Goal: Task Accomplishment & Management: Use online tool/utility

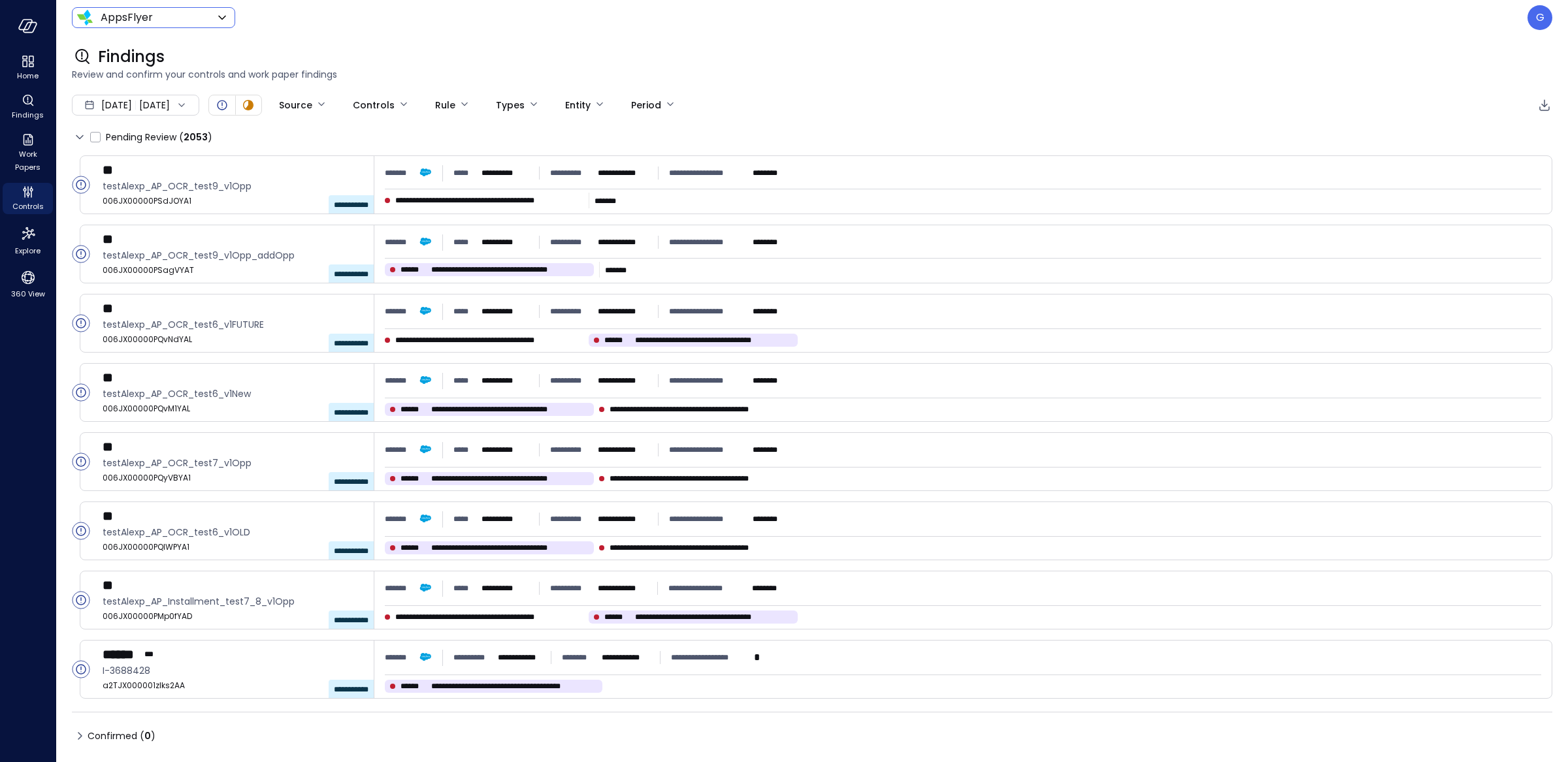
click at [184, 21] on body "**********" at bounding box center [784, 381] width 1568 height 762
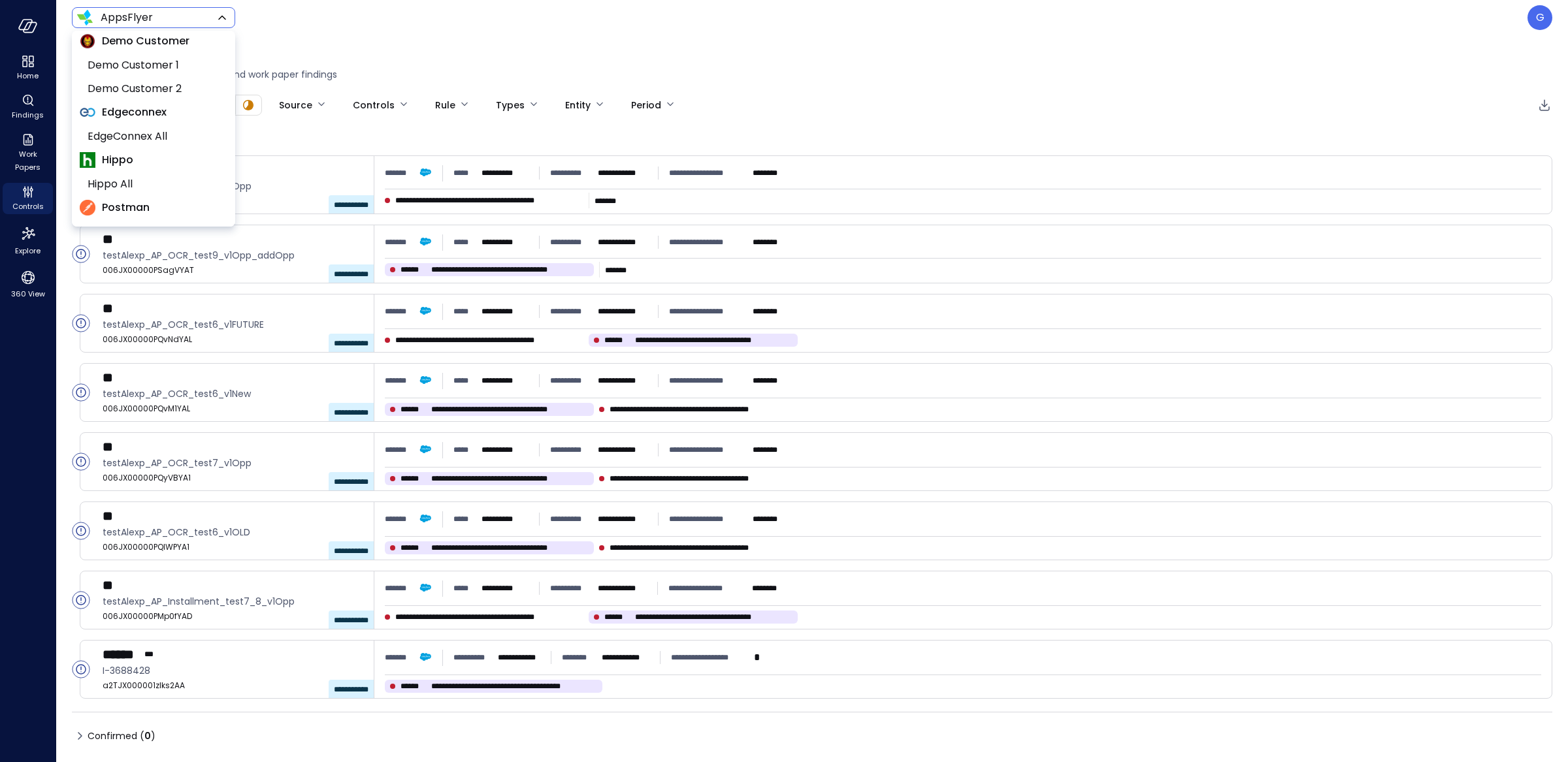
scroll to position [188, 0]
click at [137, 207] on li "Hippo All" at bounding box center [153, 219] width 148 height 24
type input "*******"
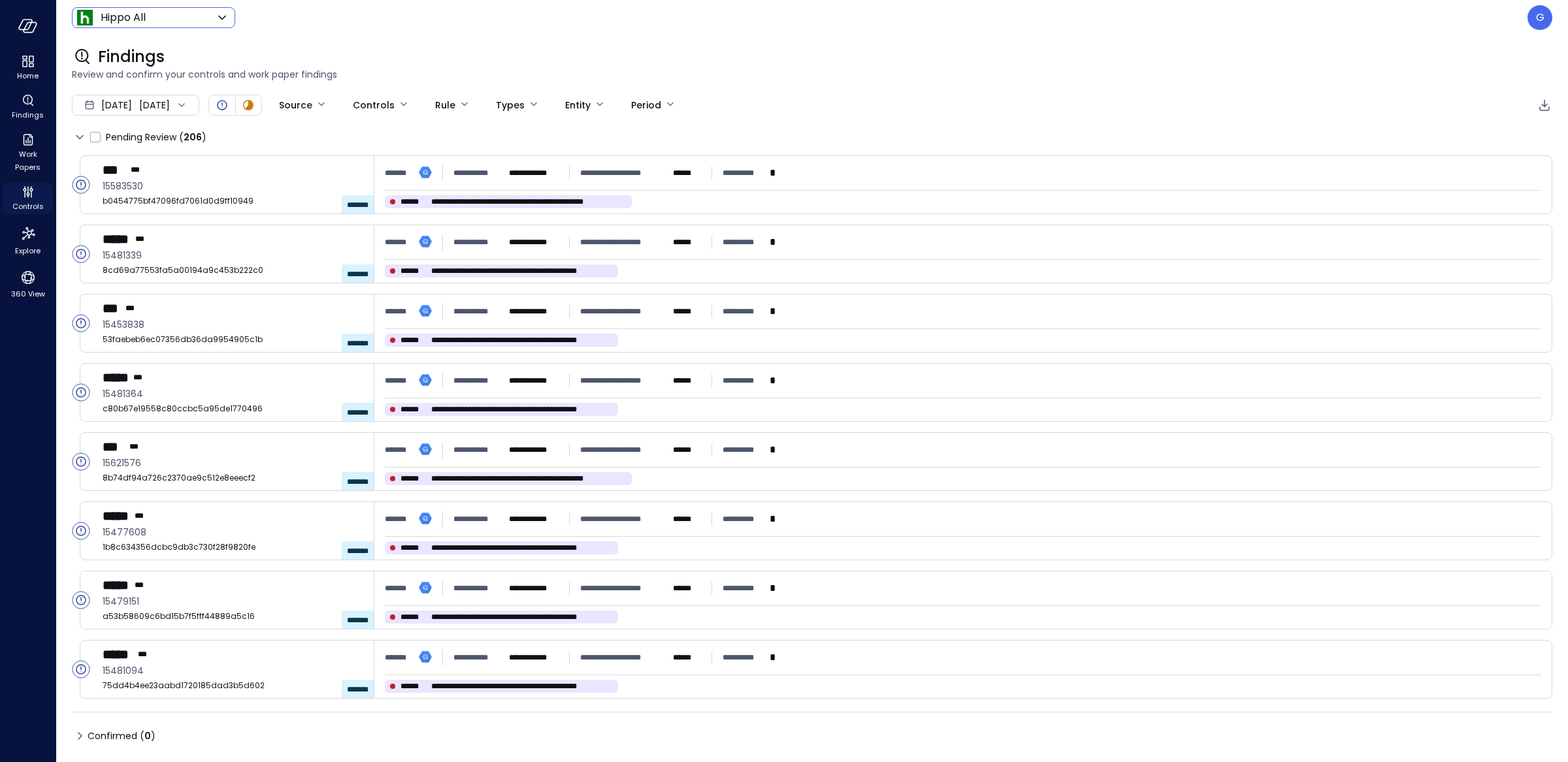
click at [28, 189] on icon "Controls" at bounding box center [28, 190] width 1 height 7
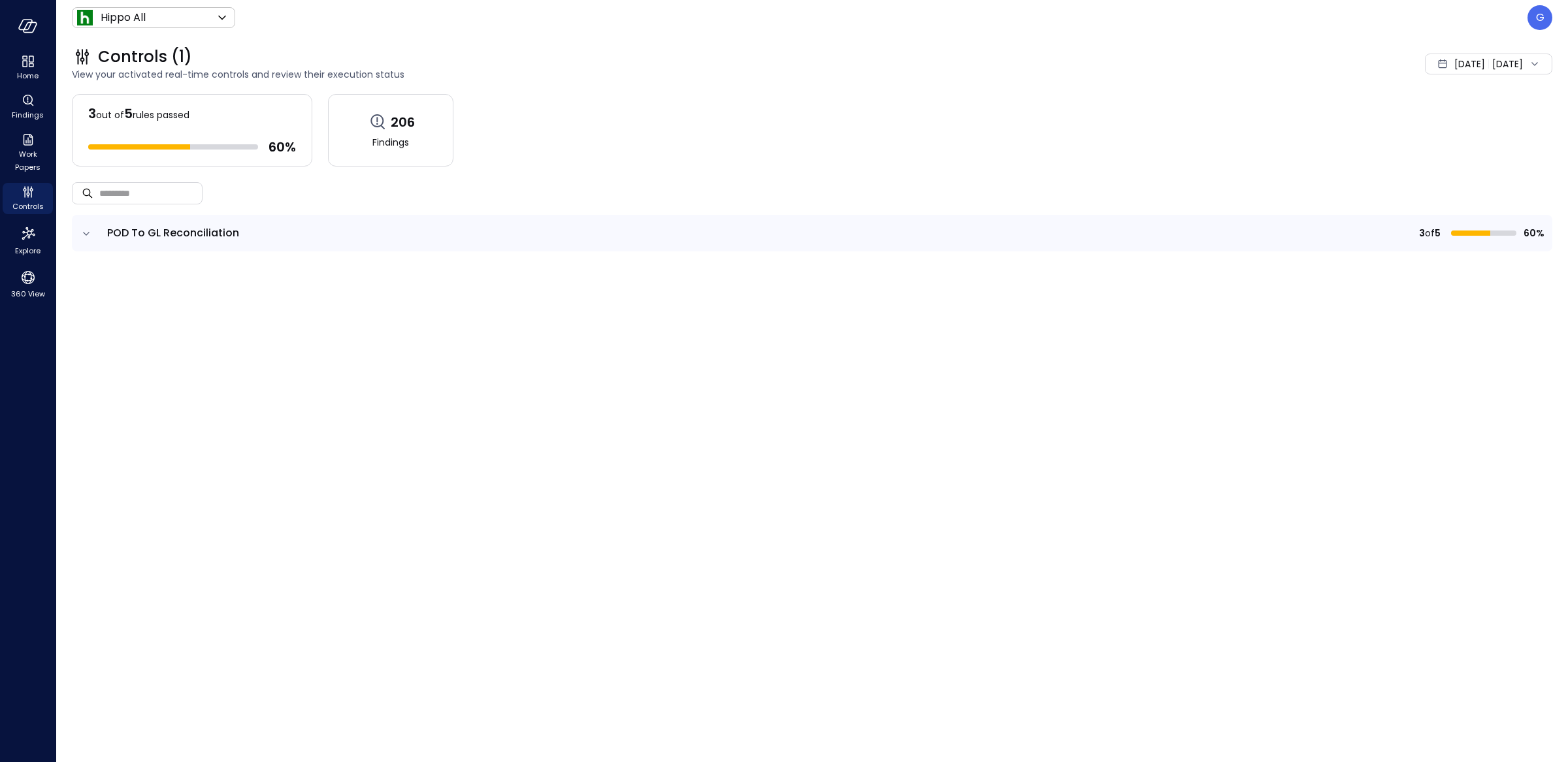
click at [89, 229] on icon "expand row" at bounding box center [86, 234] width 13 height 13
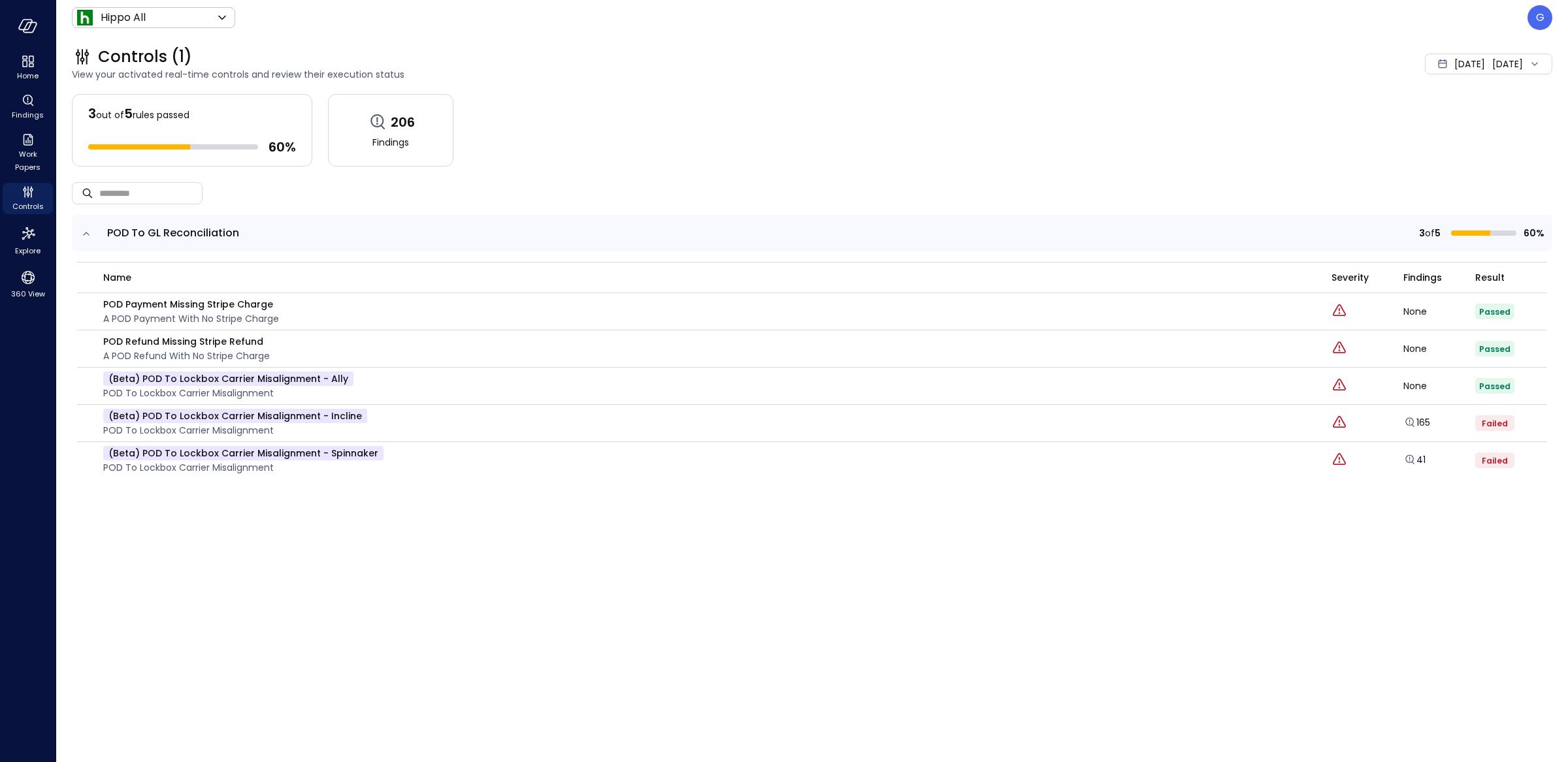
click at [1455, 70] on span "[DATE]" at bounding box center [1470, 63] width 30 height 14
click at [1418, 143] on li "Current Year [DATE]" at bounding box center [1450, 142] width 104 height 22
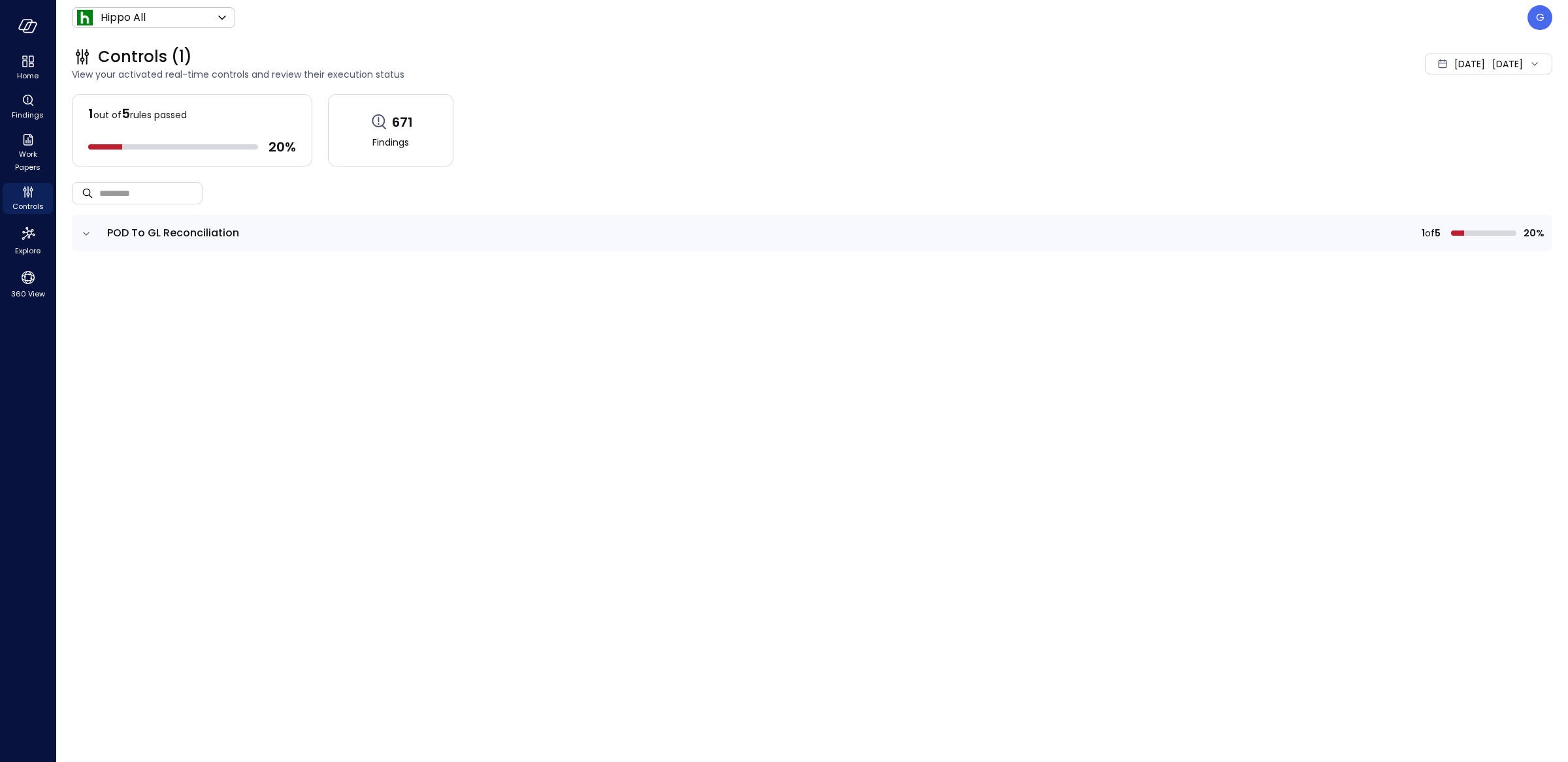
click at [93, 236] on td at bounding box center [86, 233] width 28 height 36
click at [83, 236] on icon "expand row" at bounding box center [86, 234] width 13 height 13
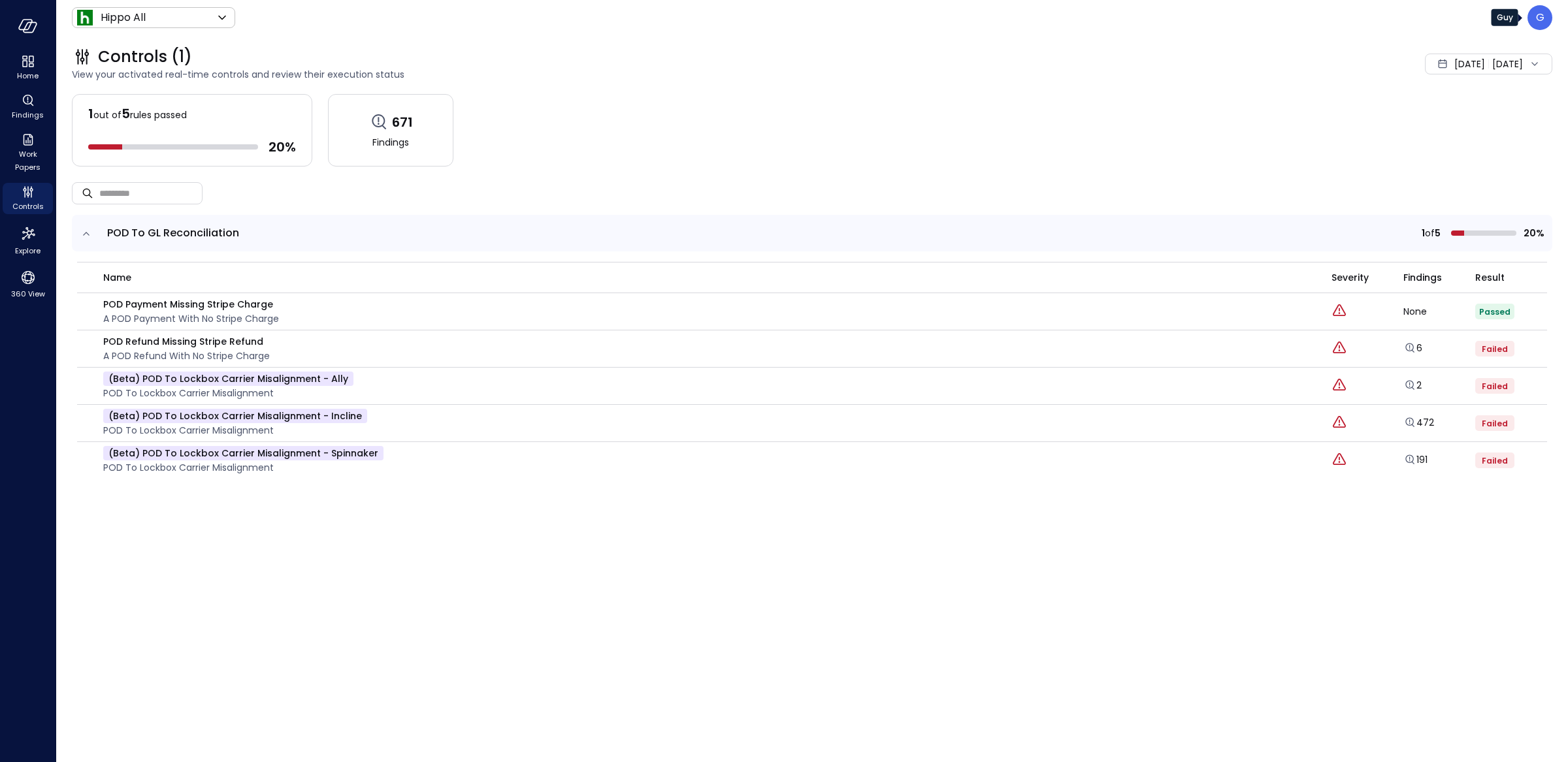
click at [1542, 22] on p "G" at bounding box center [1540, 17] width 8 height 16
click at [1452, 161] on li "Builder" at bounding box center [1485, 158] width 129 height 26
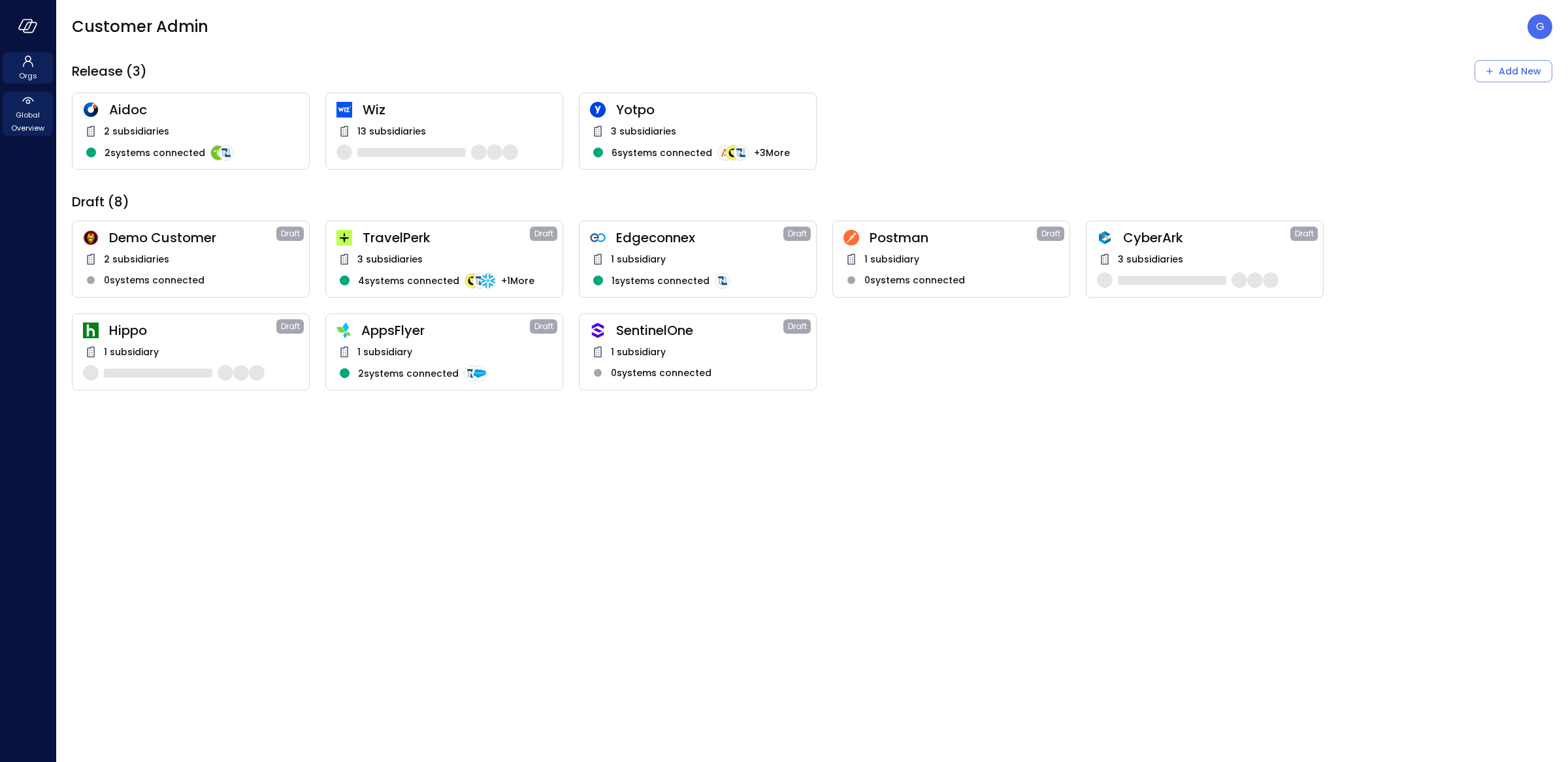
click at [8, 118] on span "Global Overview" at bounding box center [28, 121] width 40 height 26
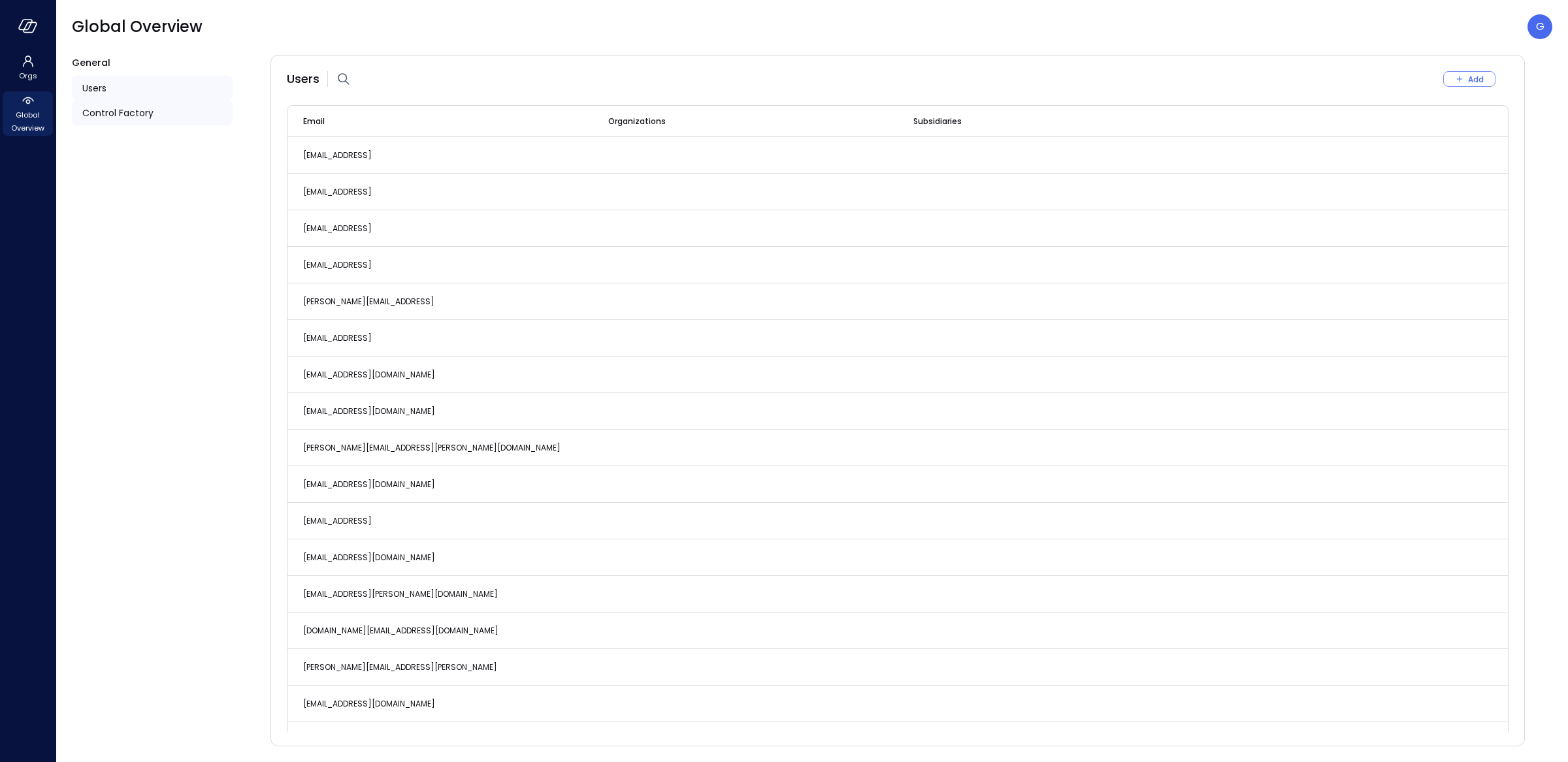
click at [103, 114] on span "Control Factory" at bounding box center [118, 112] width 71 height 14
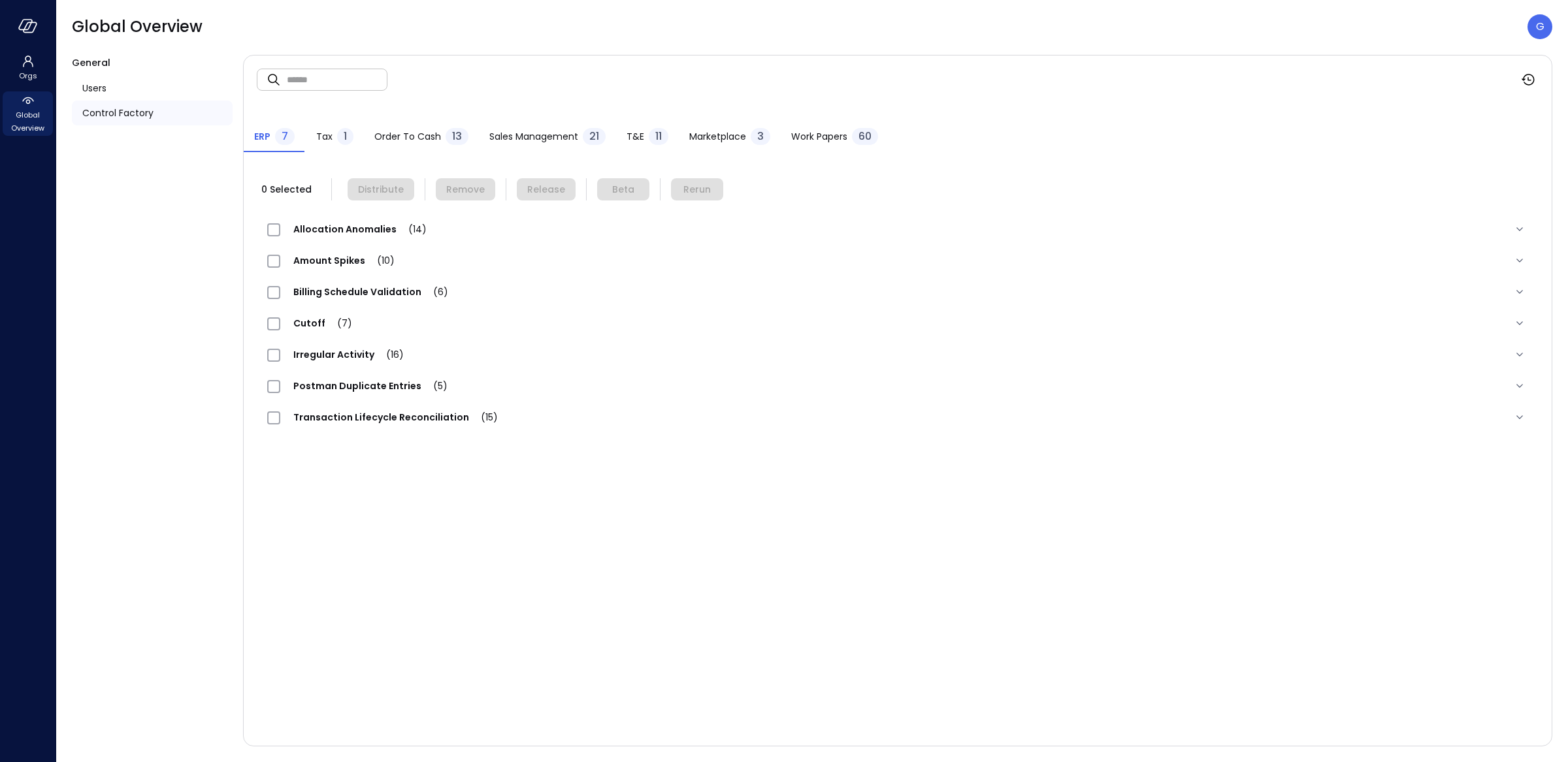
click at [416, 138] on span "Order to Cash" at bounding box center [408, 136] width 67 height 14
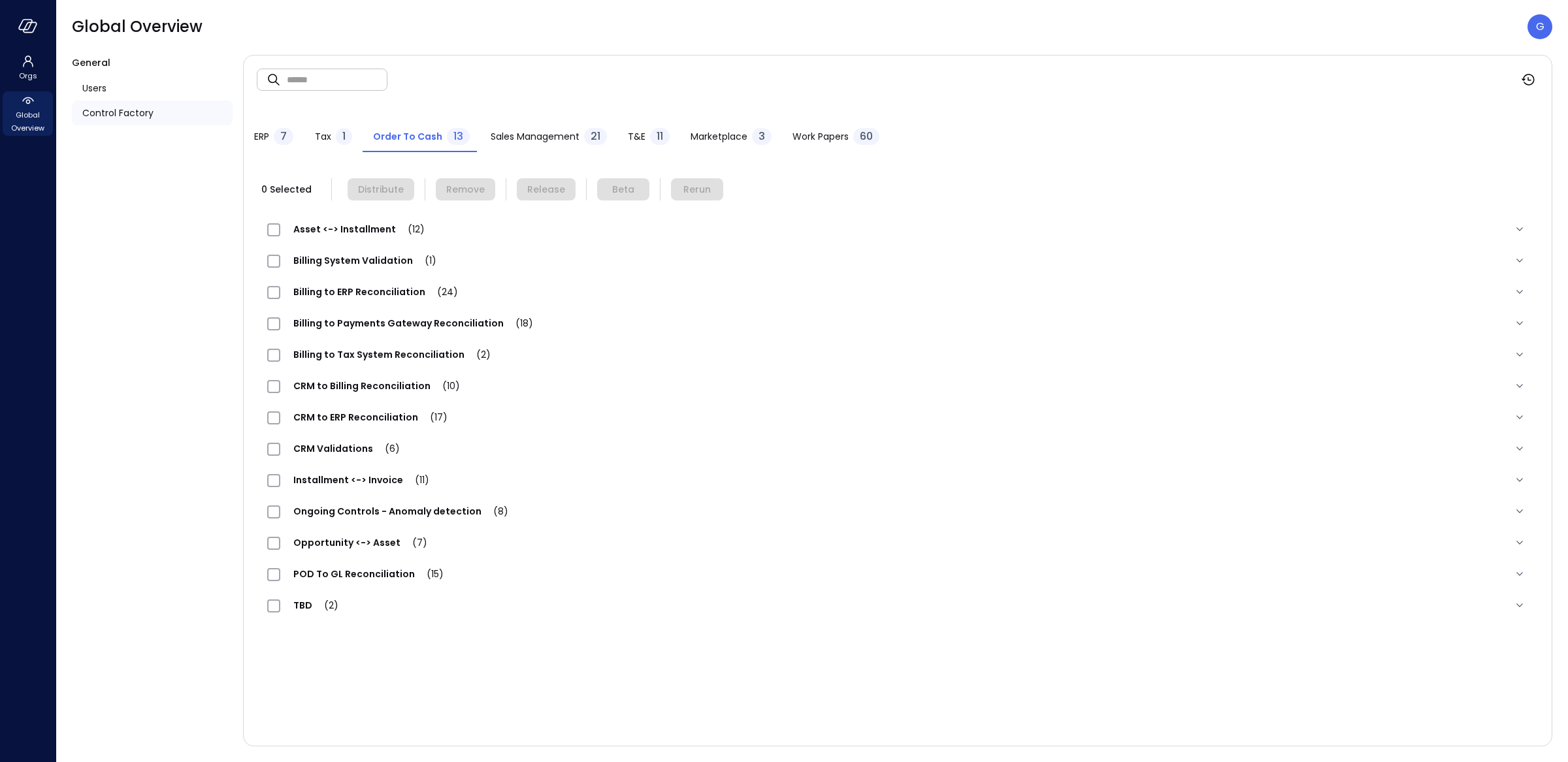
click at [356, 572] on span "POD To GL Reconciliation (15)" at bounding box center [368, 574] width 176 height 13
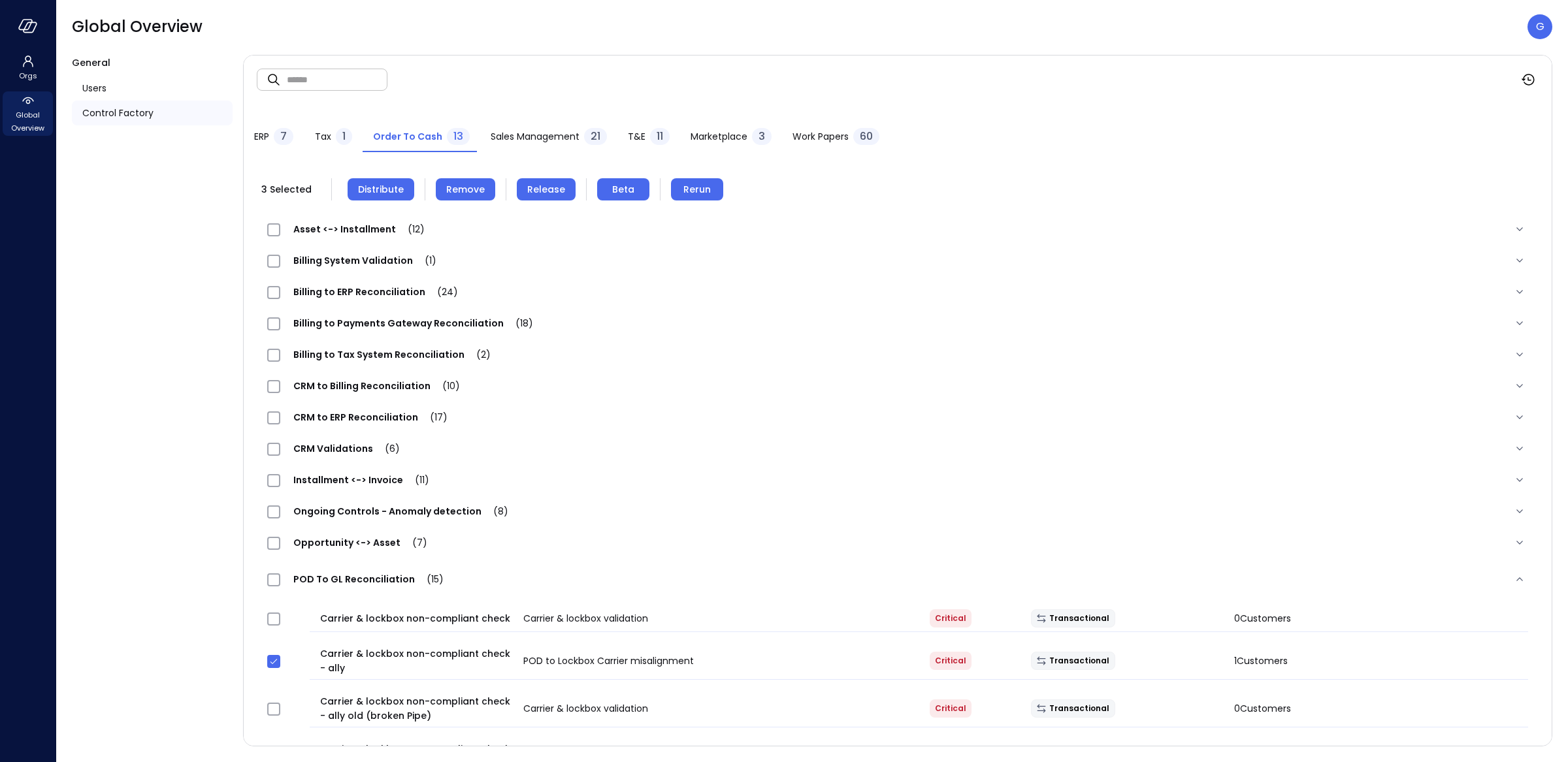
click at [554, 191] on span "Release" at bounding box center [546, 189] width 38 height 14
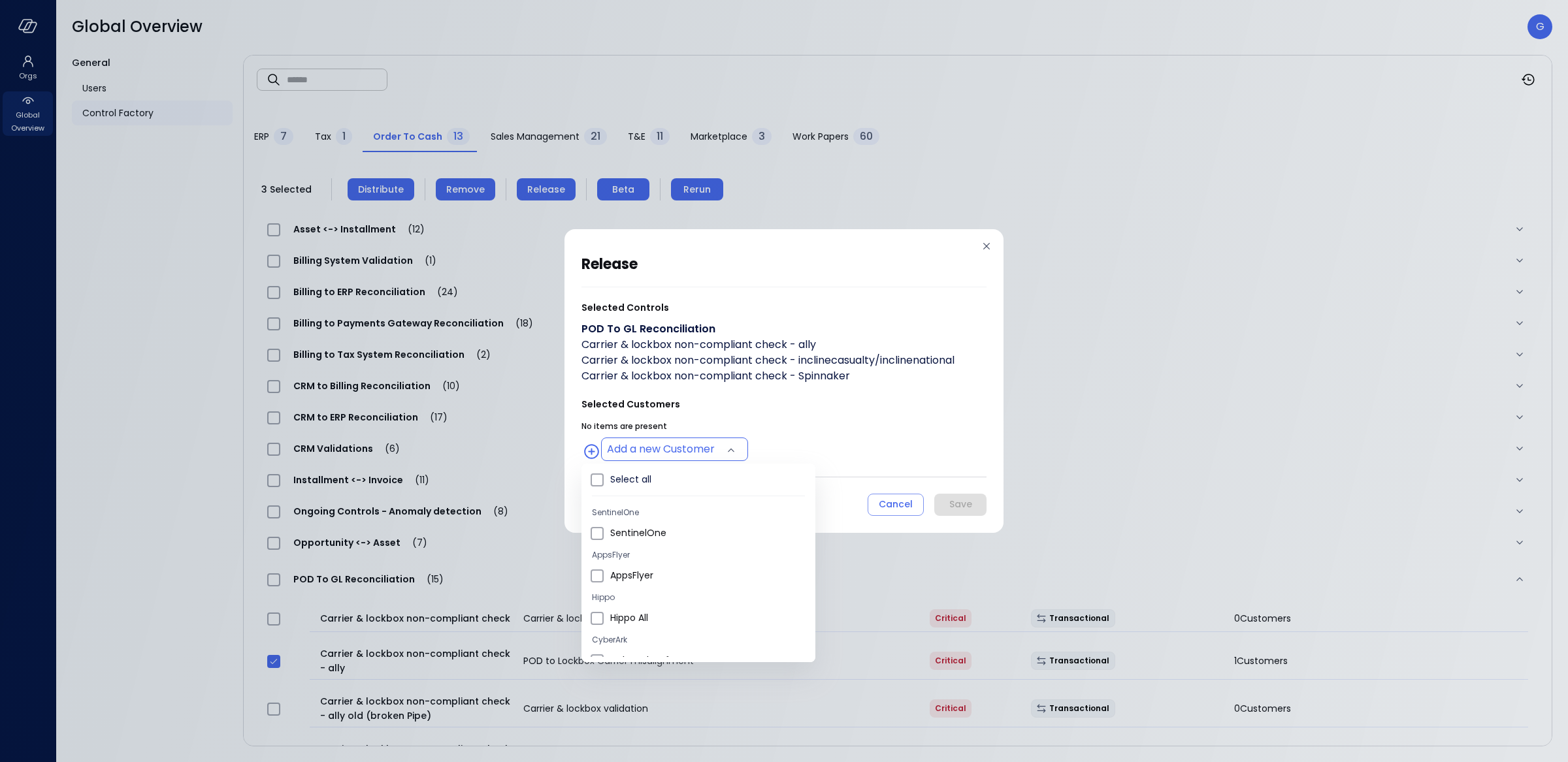
click at [667, 442] on body "Orgs Global Overview Global Overview G General Users Control Factory ​ ​ ERP 7 …" at bounding box center [784, 381] width 1568 height 762
click at [628, 601] on span "Hippo All" at bounding box center [708, 605] width 195 height 13
type input "**********"
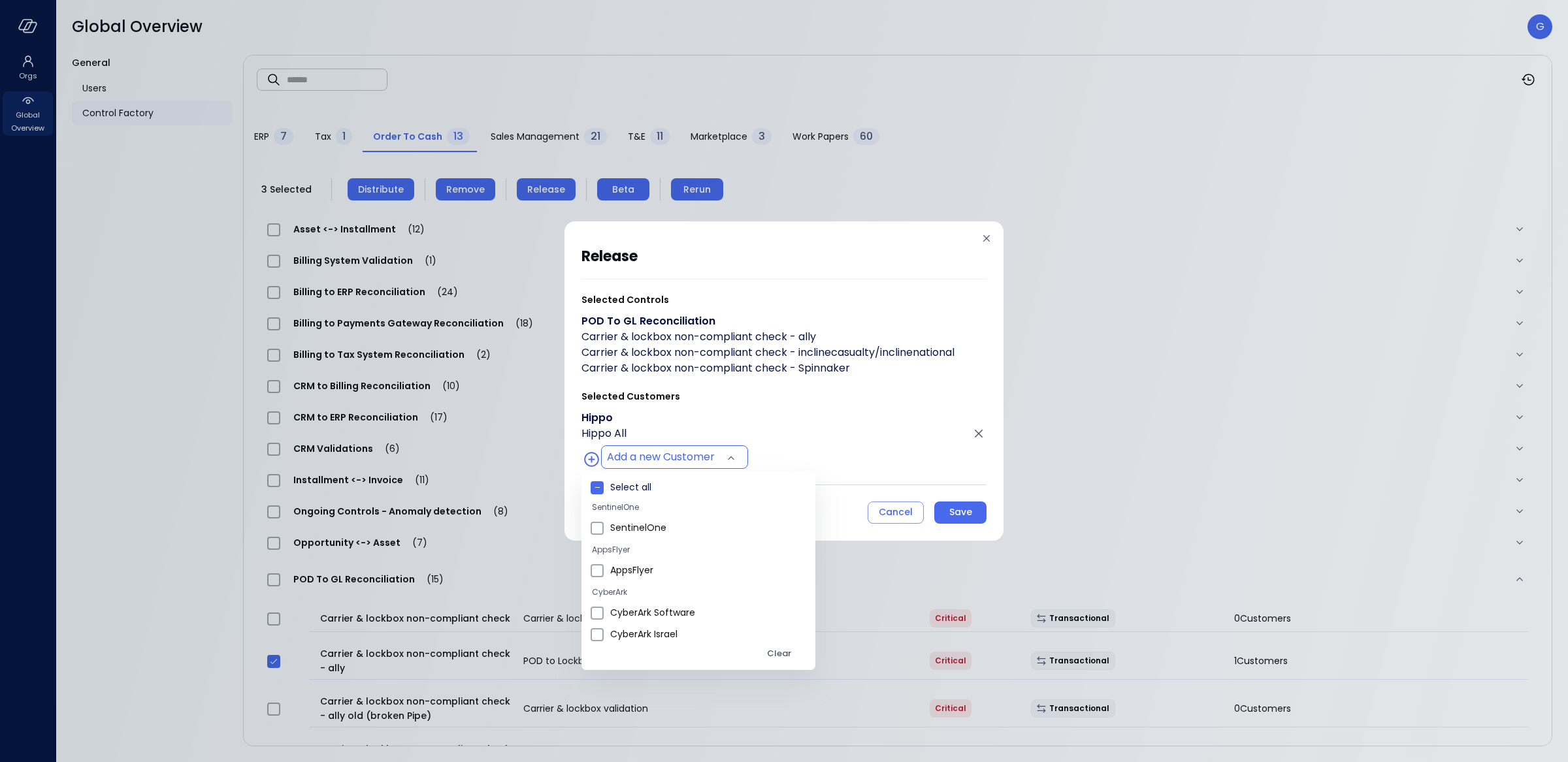
click at [817, 401] on div at bounding box center [784, 381] width 1568 height 762
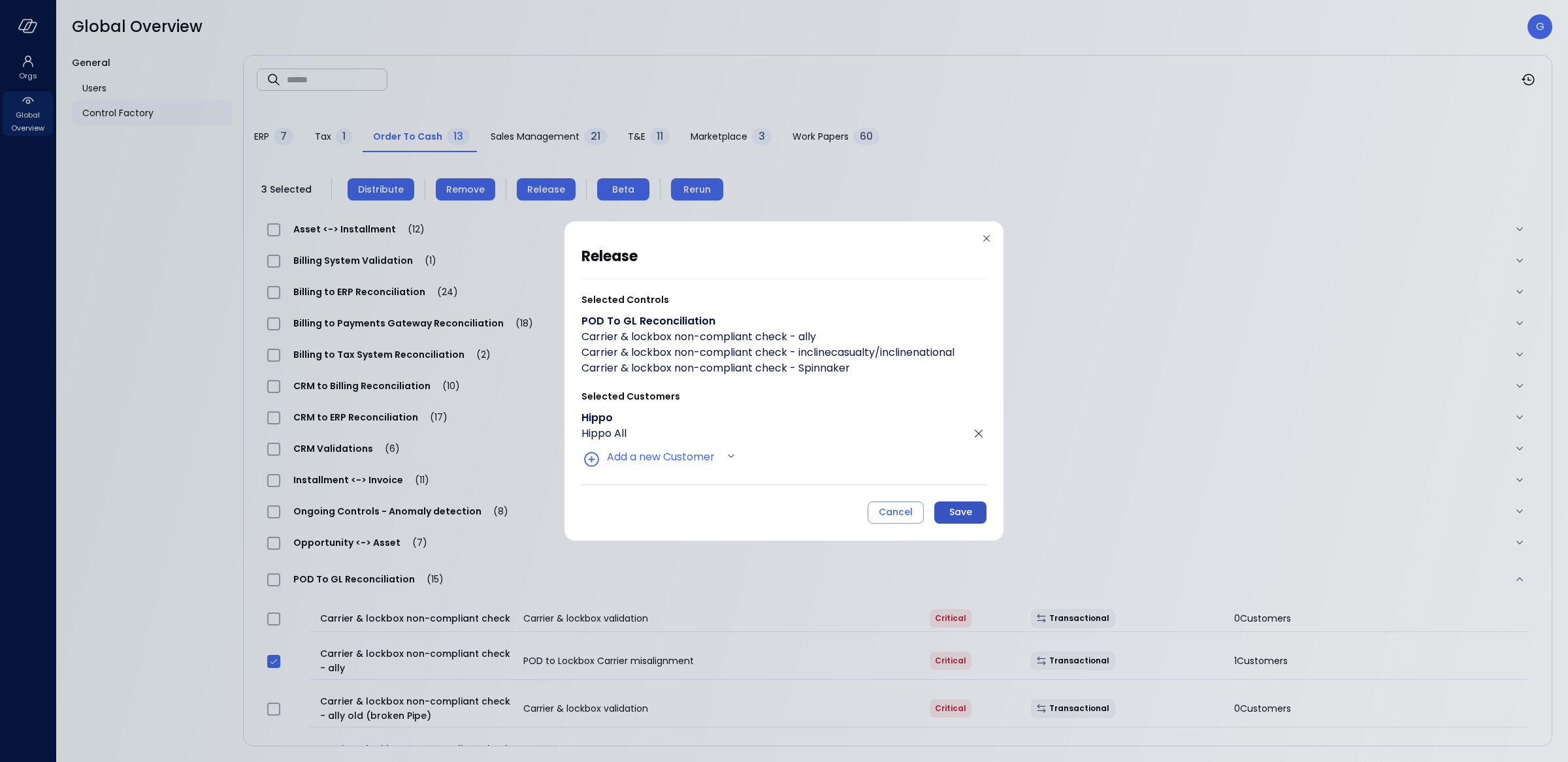
click at [959, 518] on div "Save" at bounding box center [961, 512] width 23 height 16
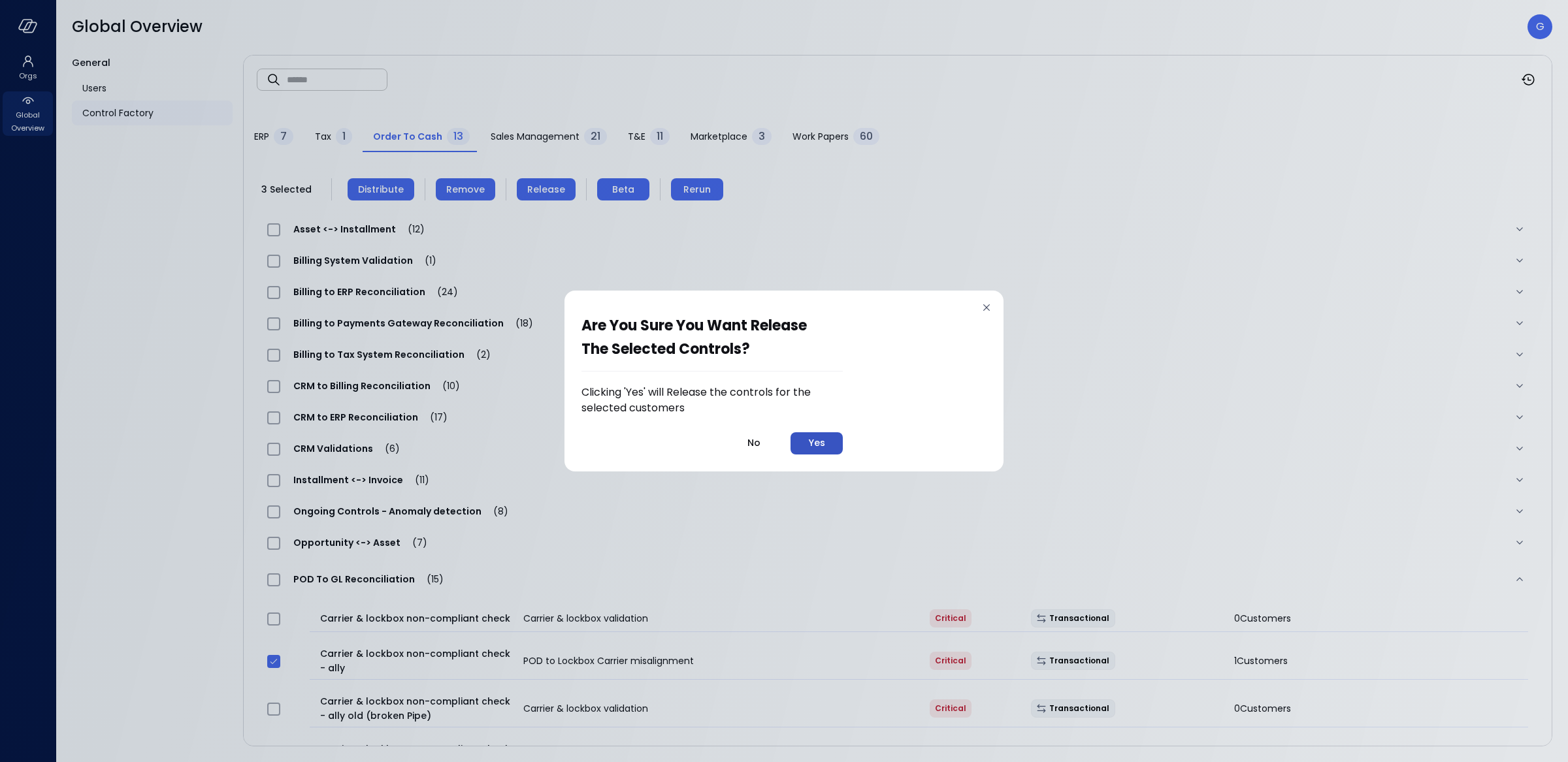
click at [814, 442] on div "Yes" at bounding box center [817, 443] width 16 height 16
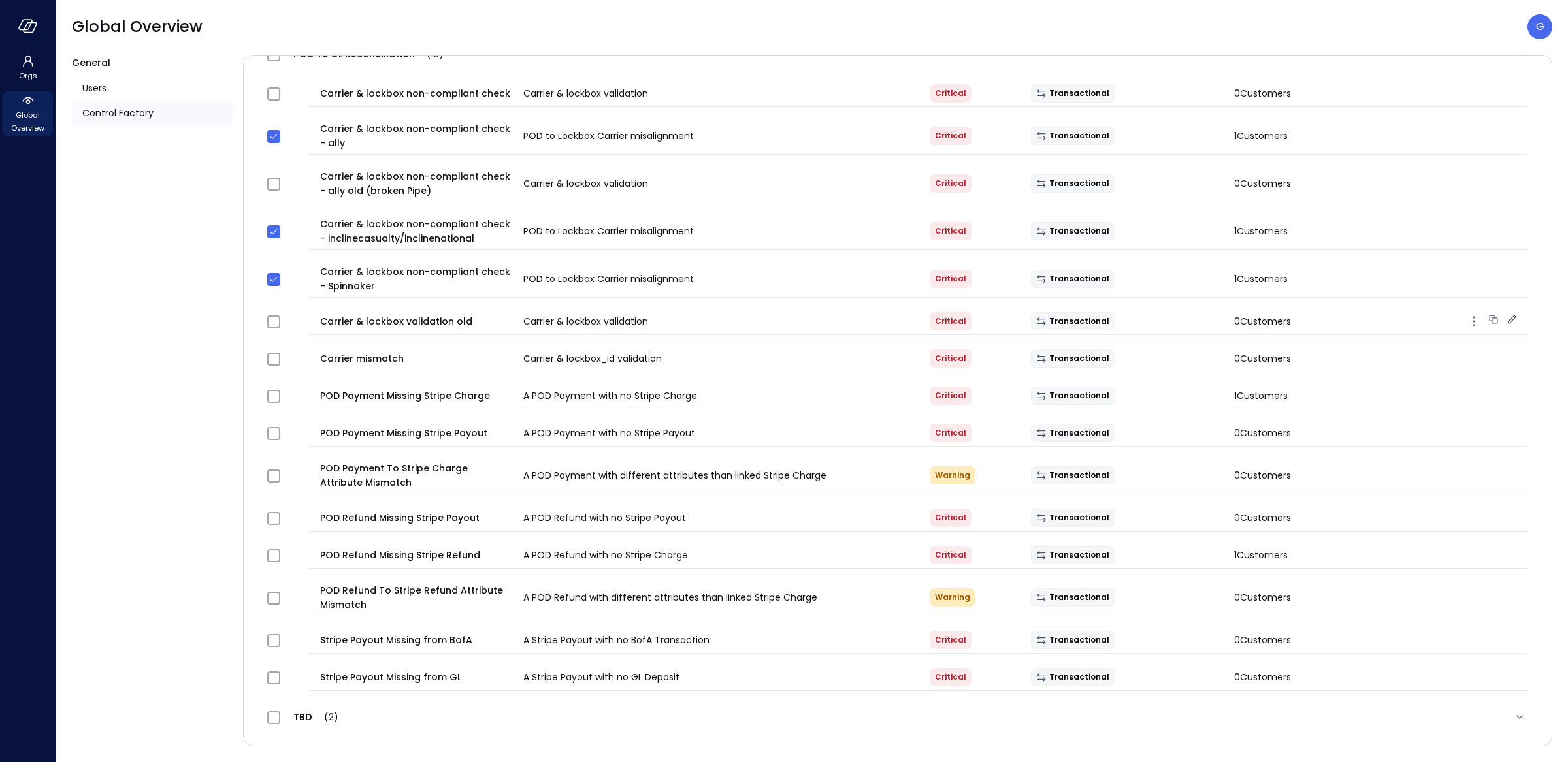
scroll to position [455, 0]
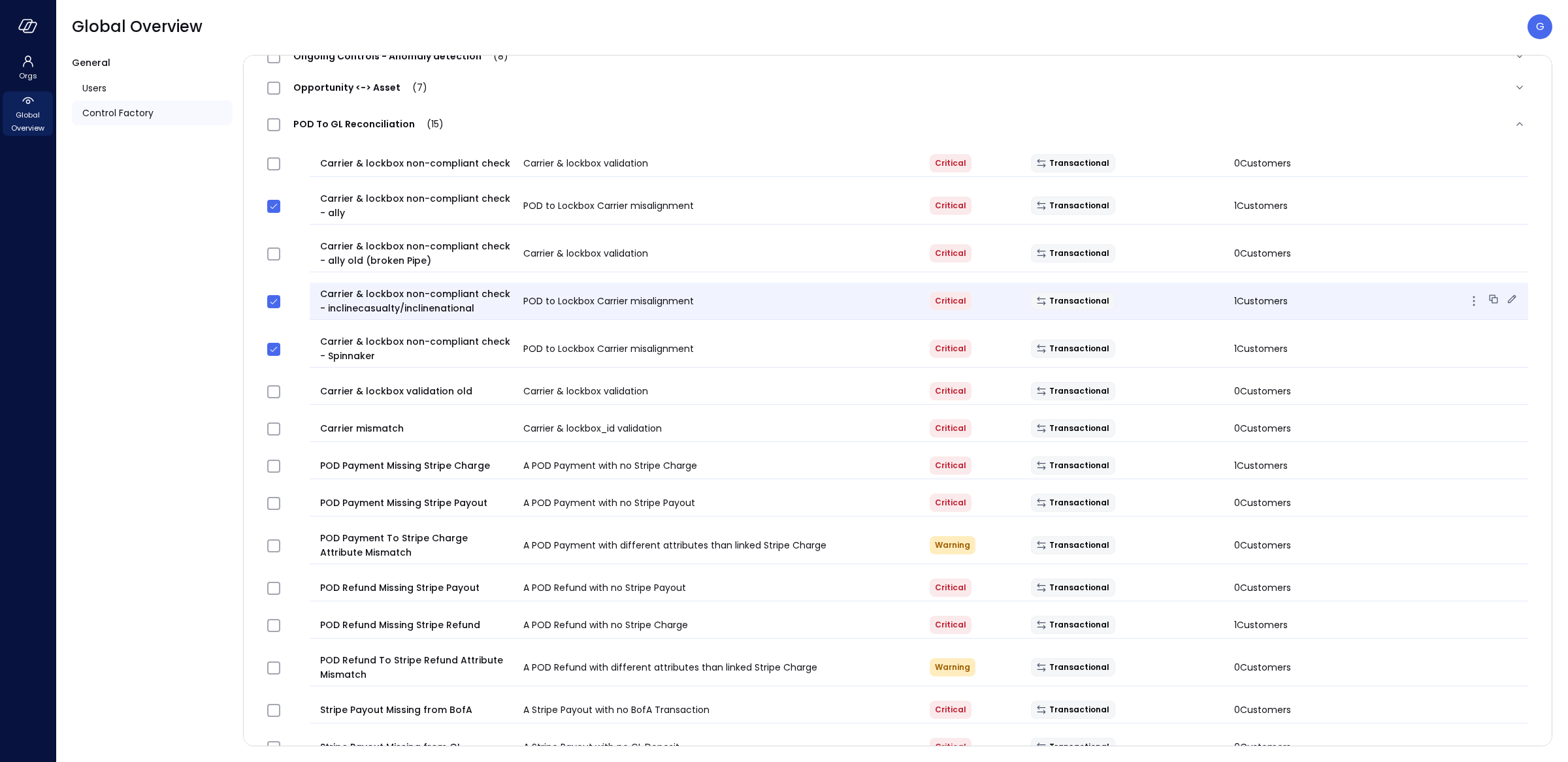
click at [800, 309] on div "POD to Lockbox Carrier misalignment" at bounding box center [716, 300] width 406 height 16
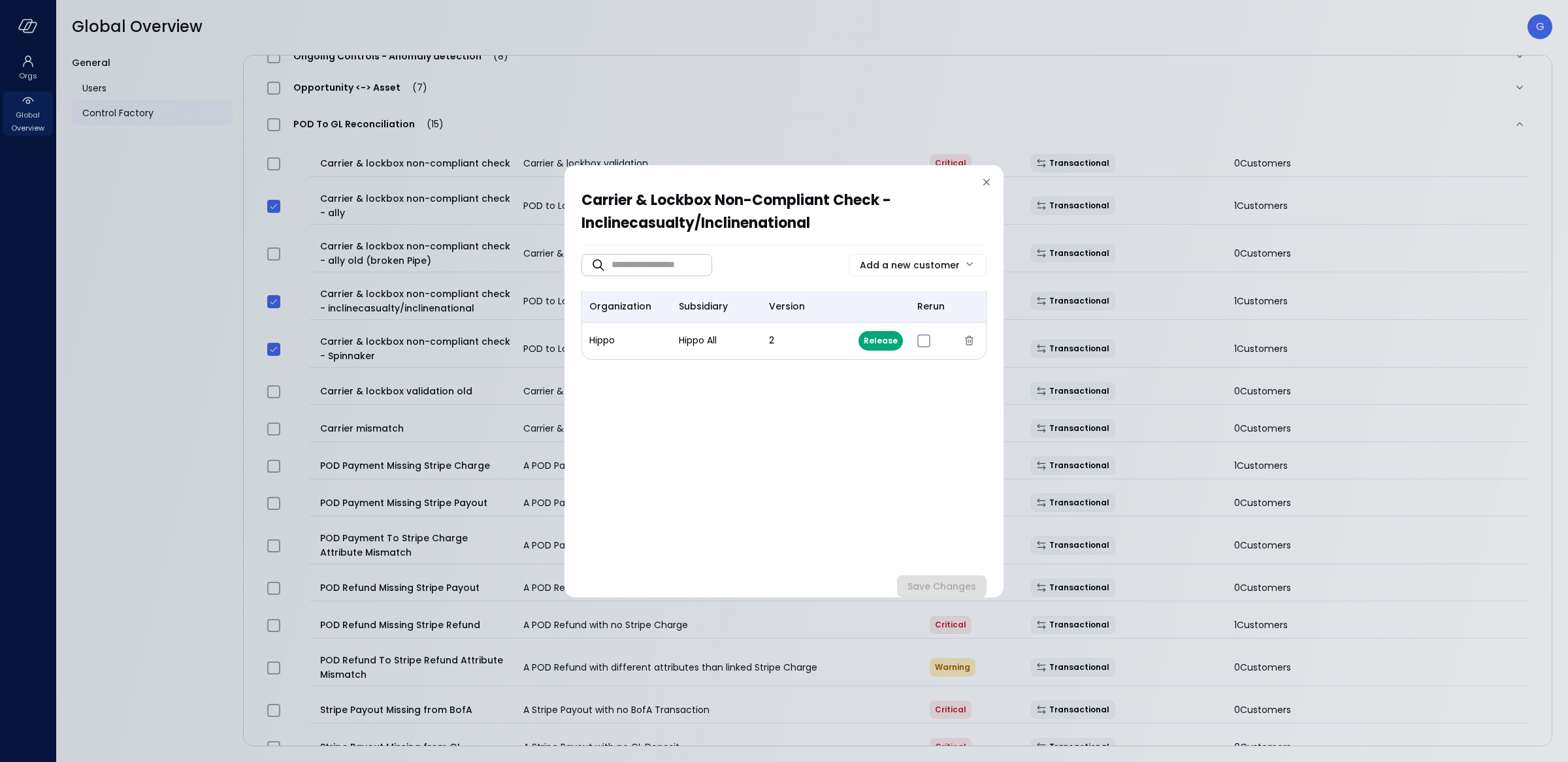
click at [992, 180] on icon at bounding box center [987, 182] width 13 height 13
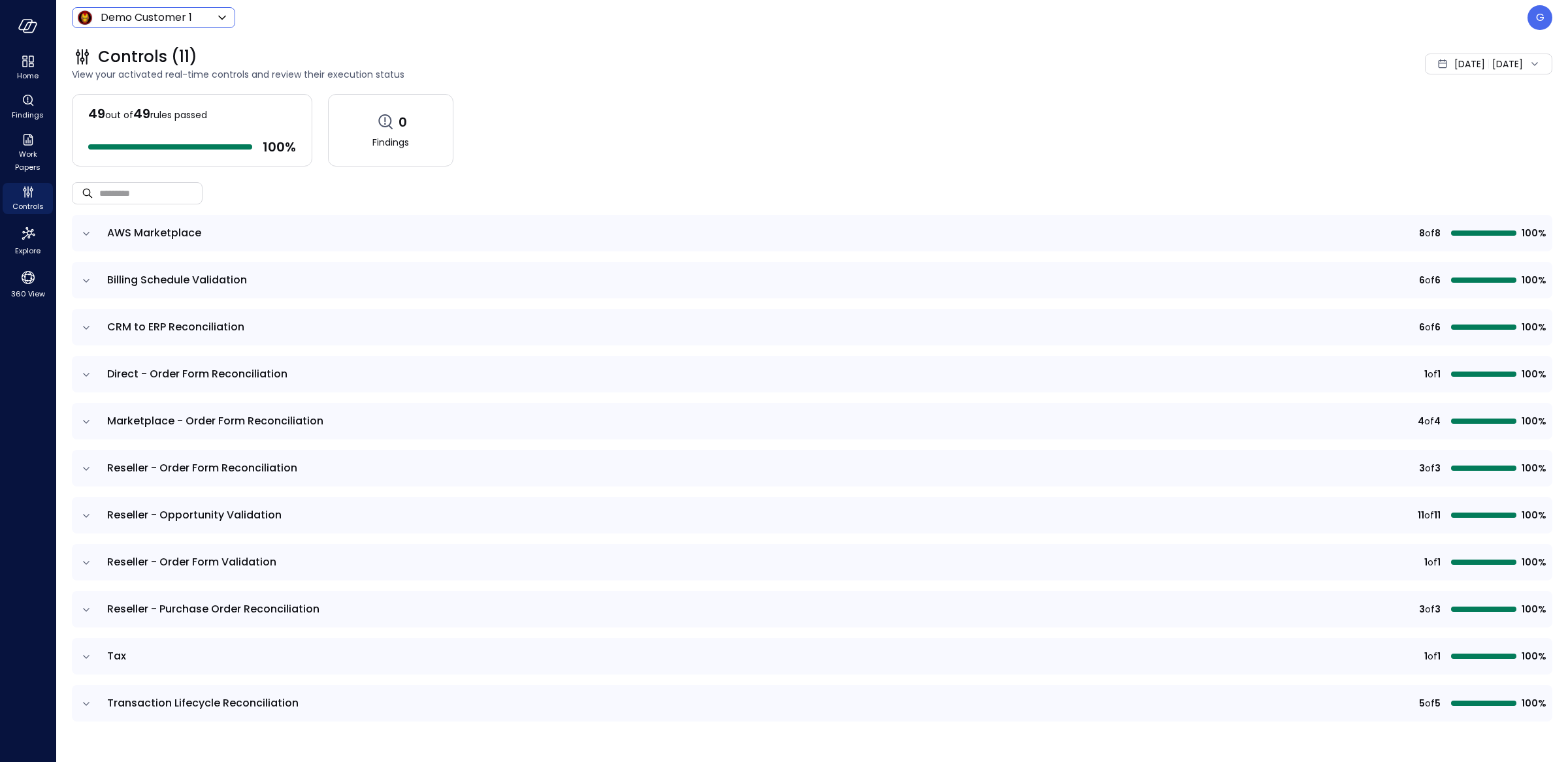
click at [160, 19] on body "Home Findings Work Papers Controls Explore 360 View Demo Customer 1 ***** ​ G C…" at bounding box center [784, 381] width 1568 height 762
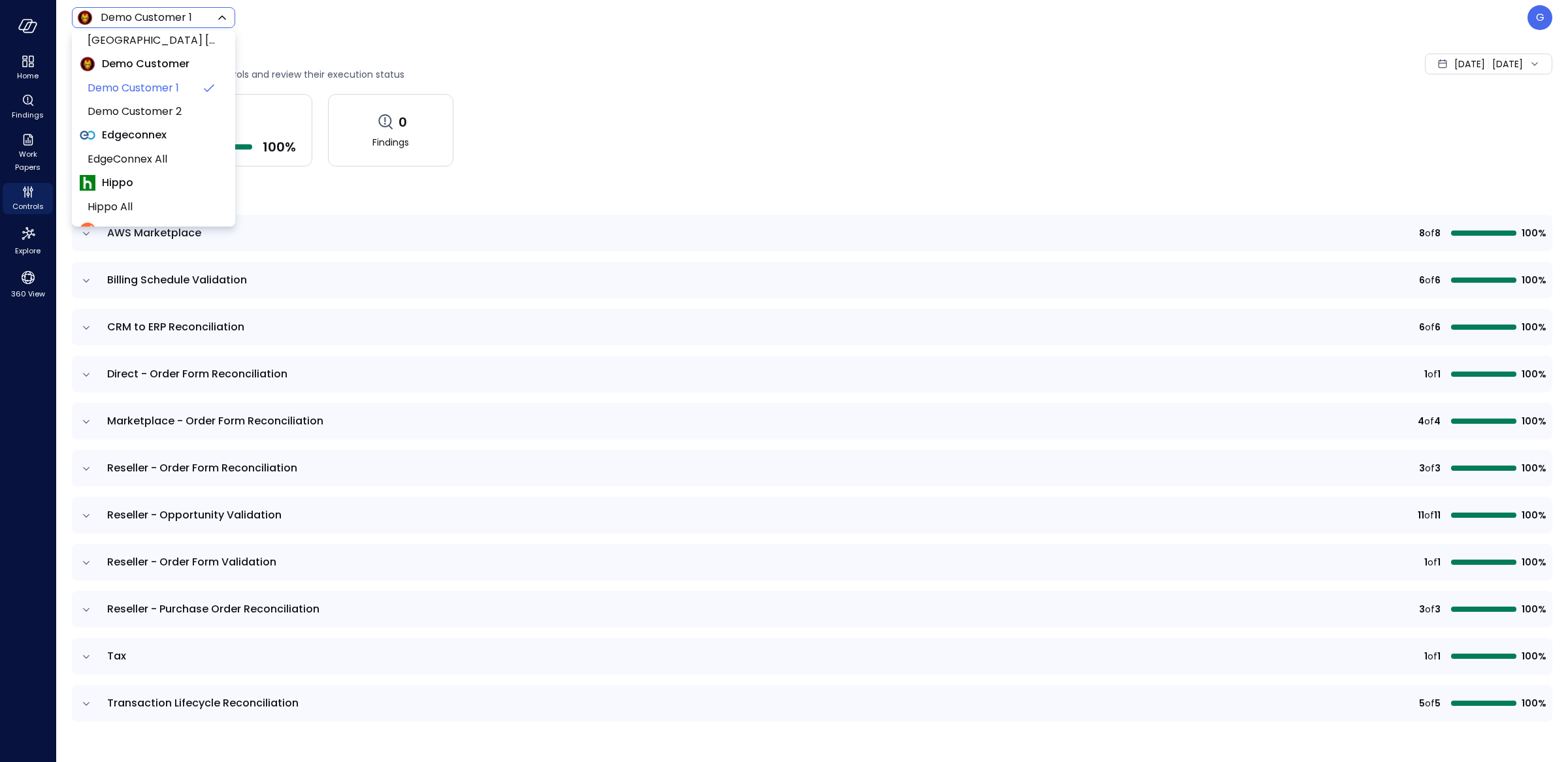
scroll to position [207, 0]
click at [145, 191] on span "Hippo All" at bounding box center [152, 198] width 129 height 16
type input "*******"
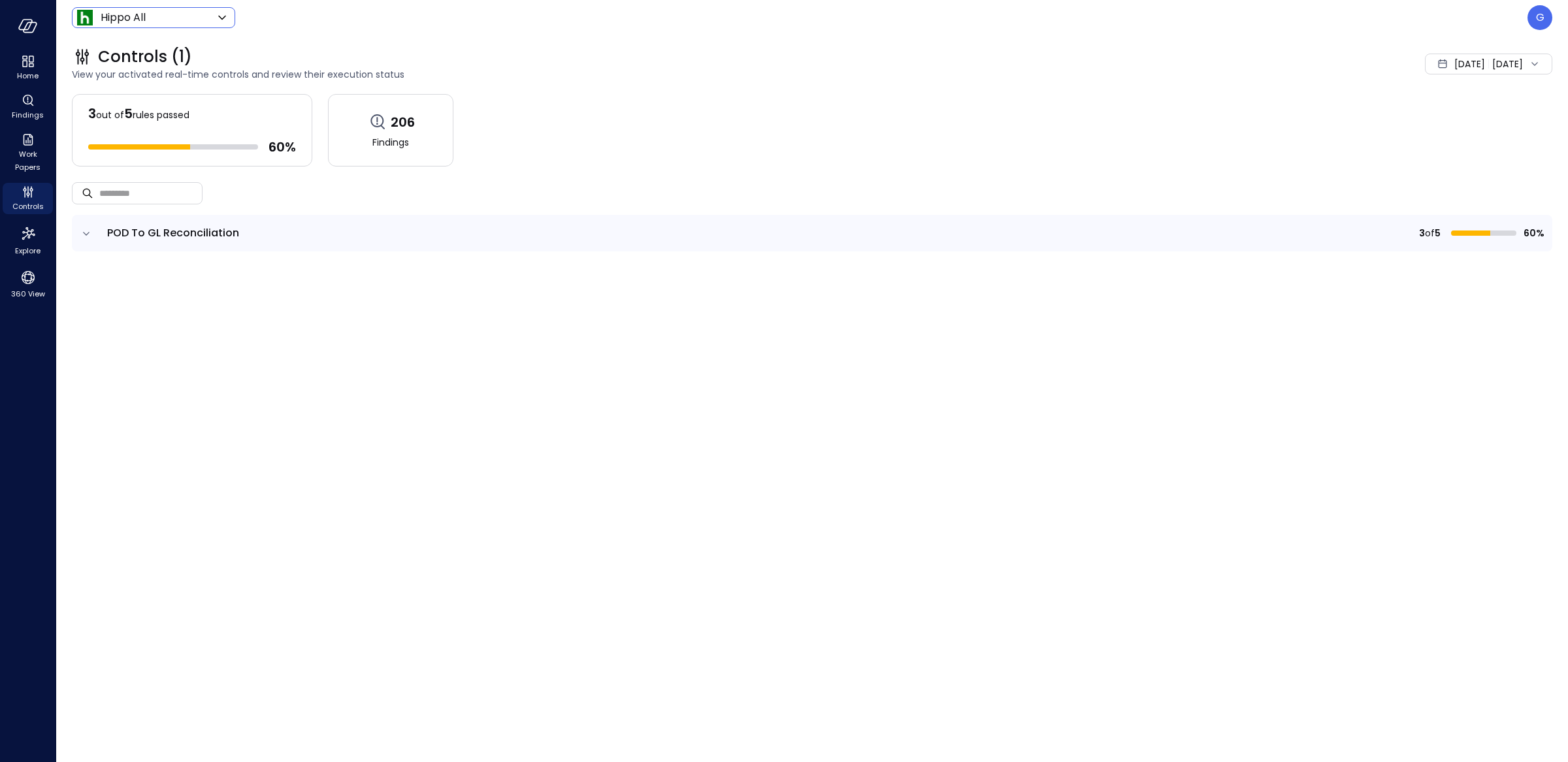
click at [85, 230] on icon "expand row" at bounding box center [86, 234] width 13 height 13
